Goal: Task Accomplishment & Management: Manage account settings

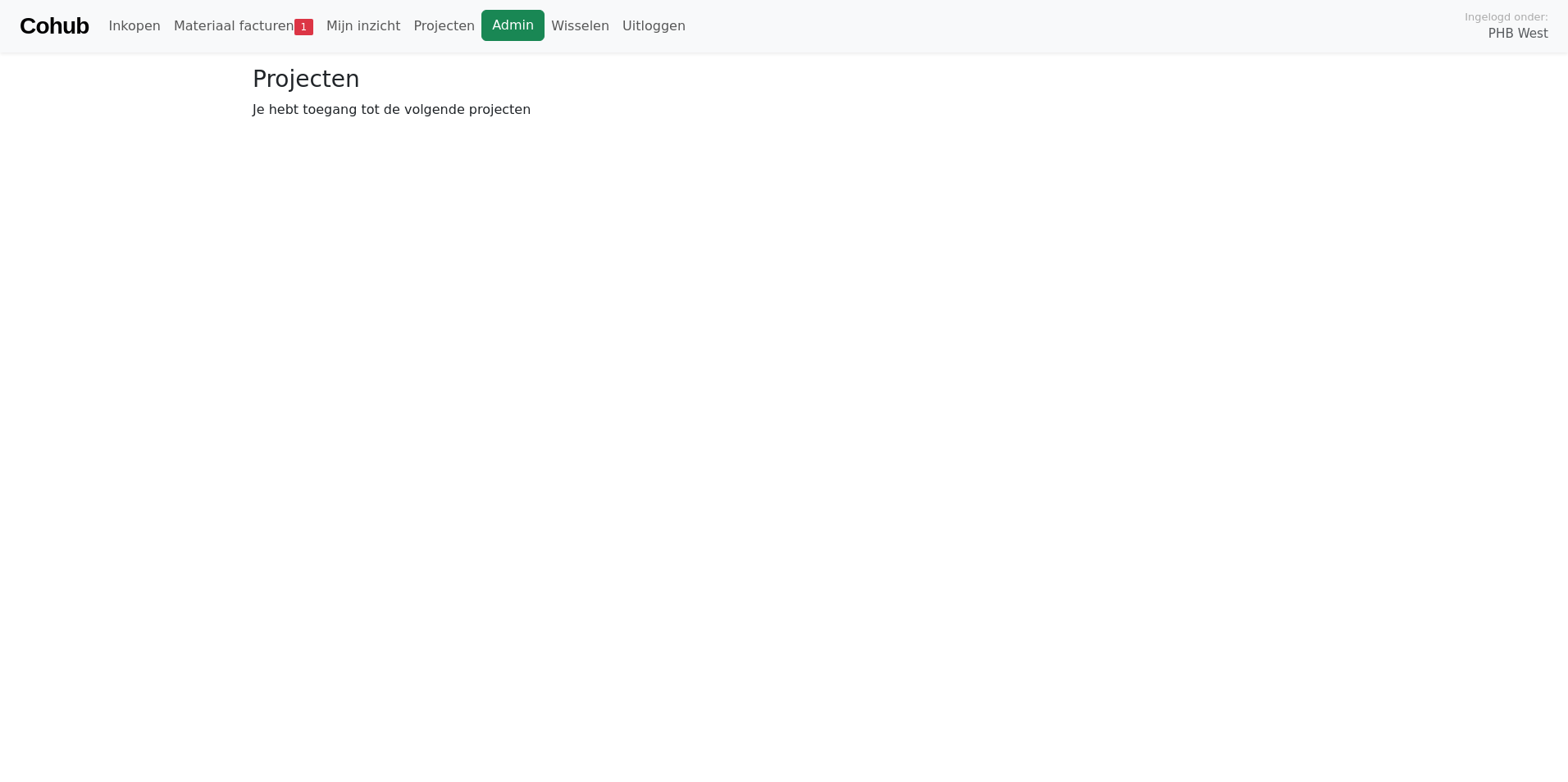
click at [481, 21] on link "Admin" at bounding box center [512, 25] width 63 height 31
click at [544, 21] on link "Wisselen" at bounding box center [580, 26] width 72 height 33
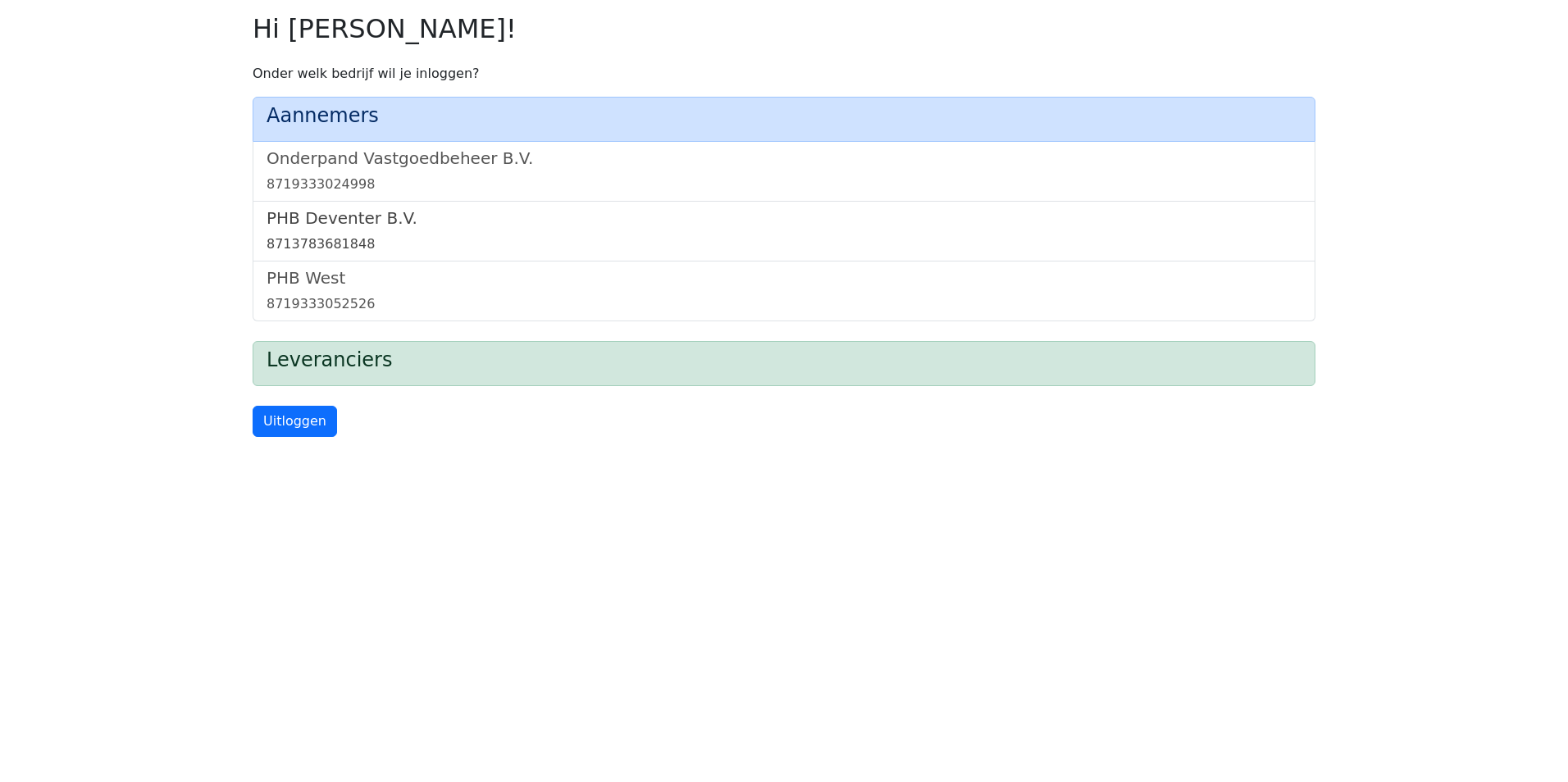
click at [465, 224] on h5 "PHB Deventer B.V." at bounding box center [784, 218] width 1034 height 19
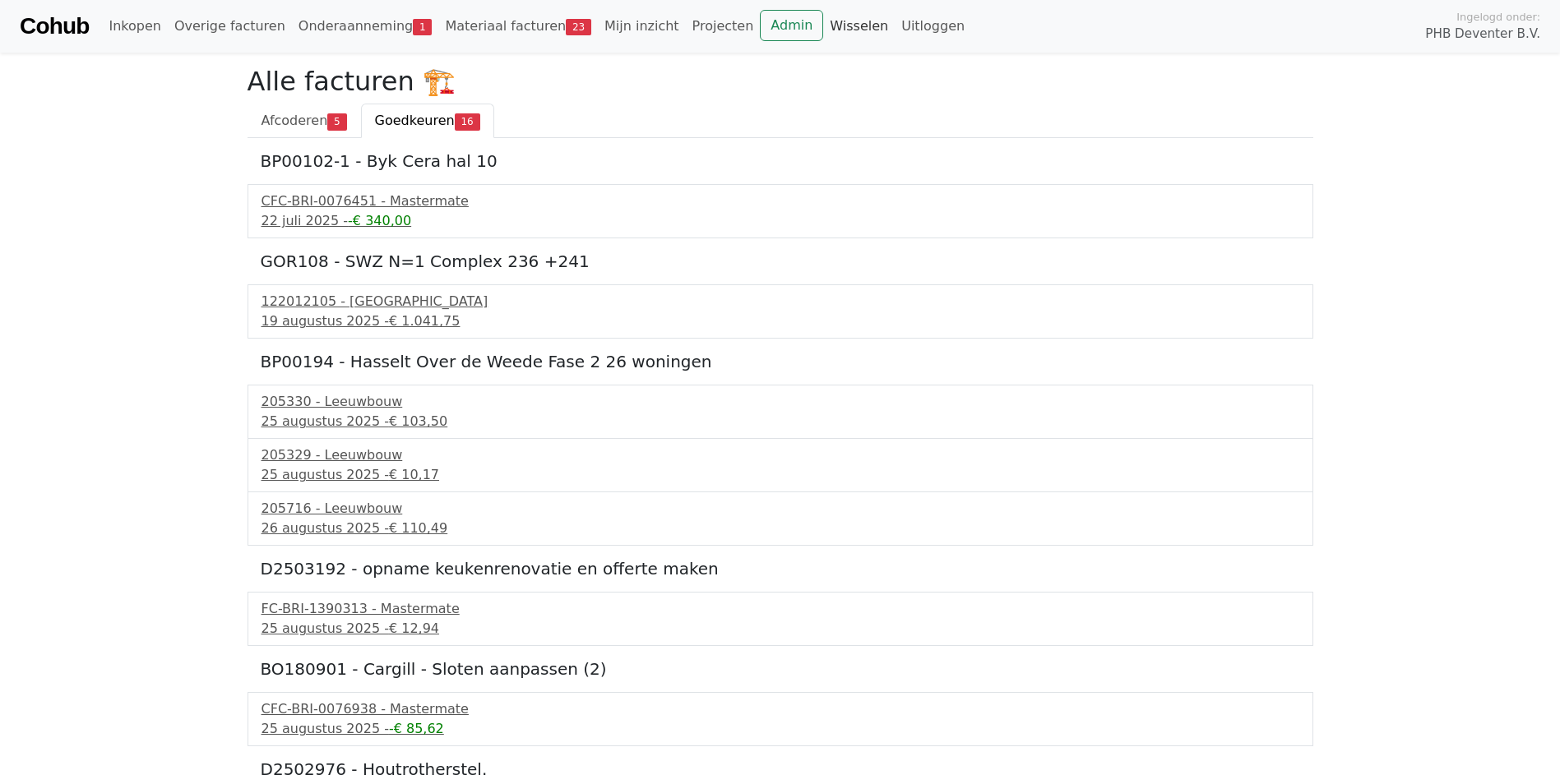
click at [823, 24] on link "Wisselen" at bounding box center [859, 26] width 72 height 33
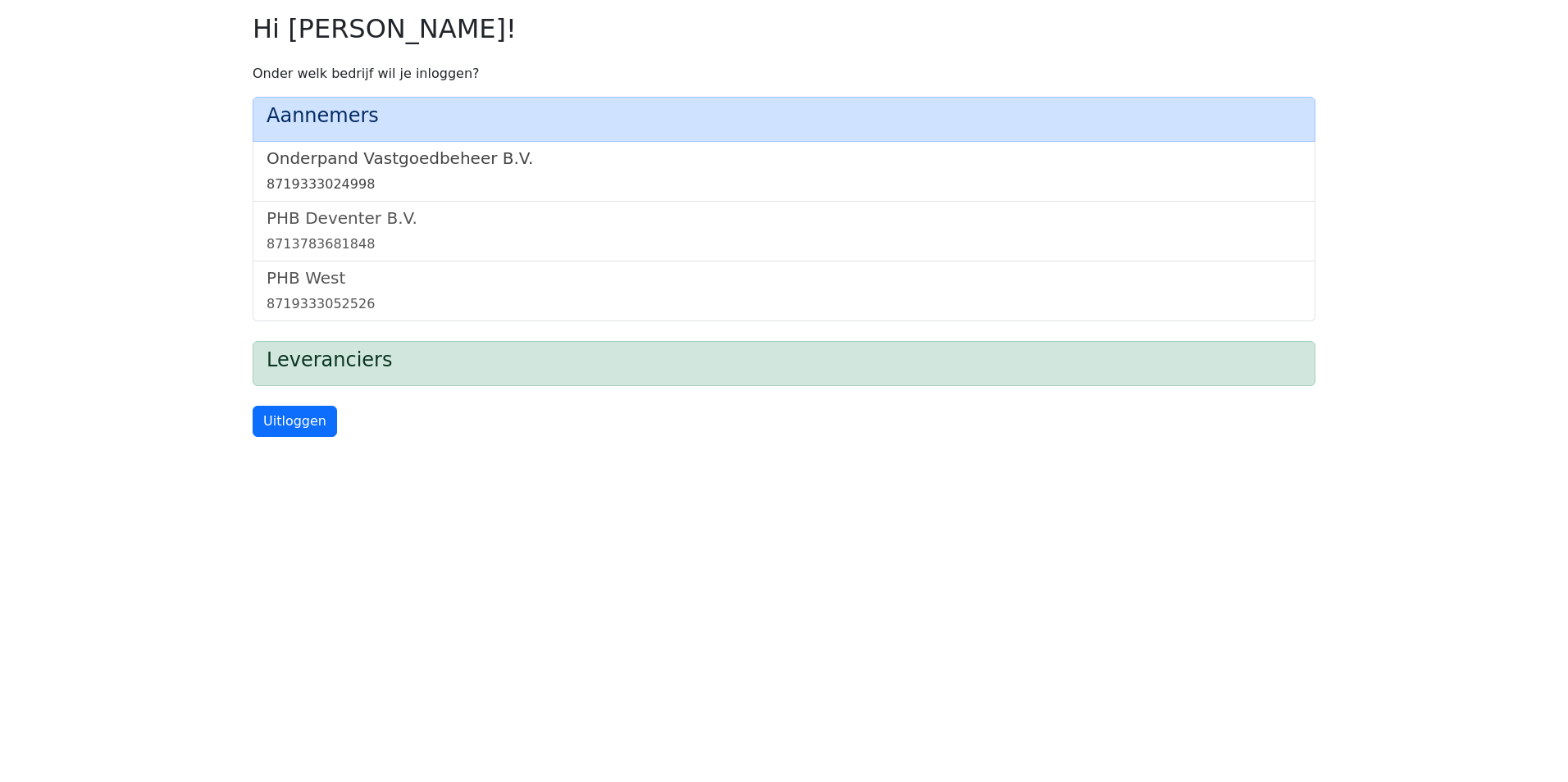
click at [564, 156] on h5 "Onderpand Vastgoedbeheer B.V." at bounding box center [784, 158] width 1034 height 19
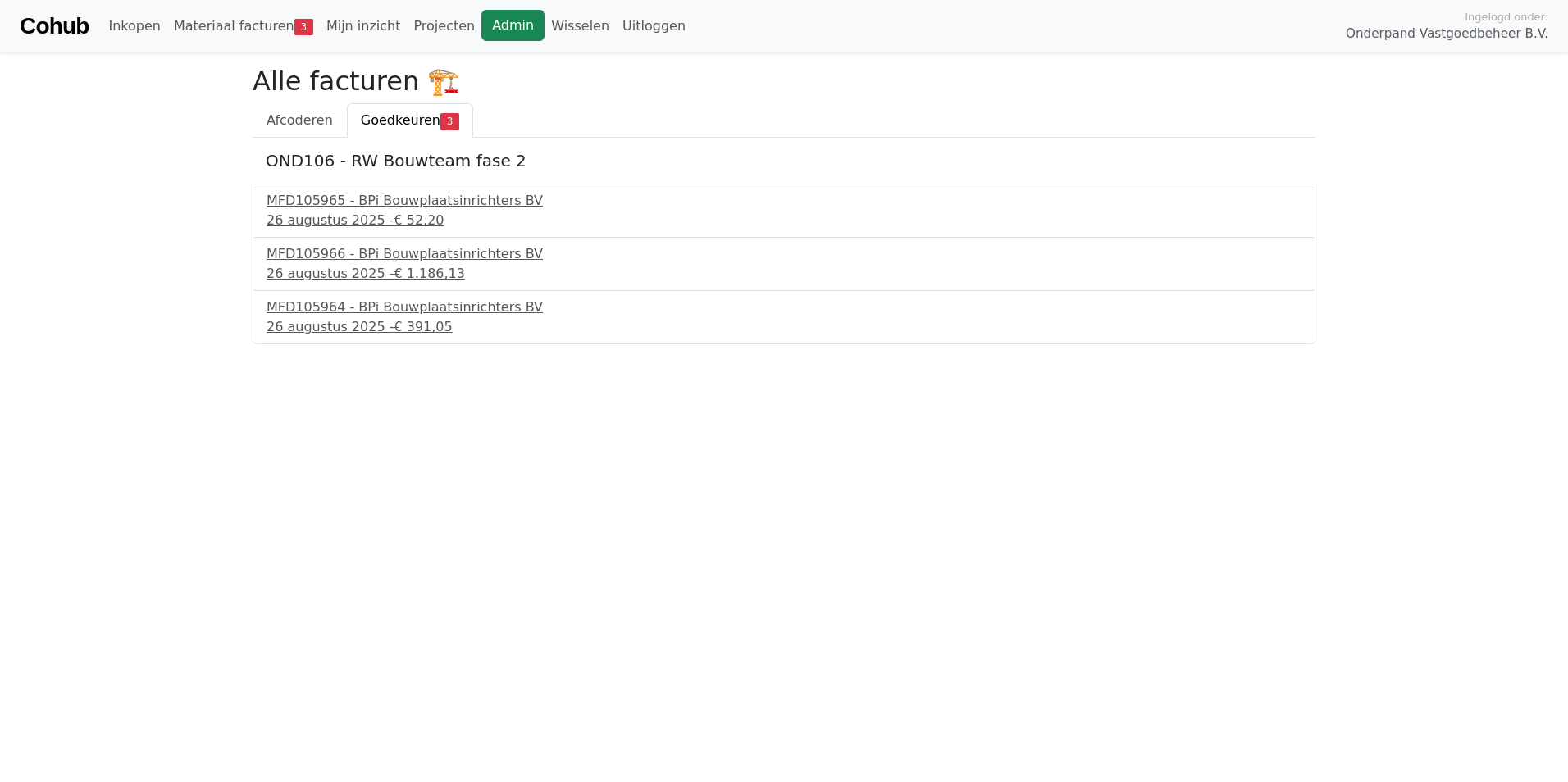
click at [481, 29] on link "Admin" at bounding box center [512, 25] width 63 height 31
